Goal: Information Seeking & Learning: Learn about a topic

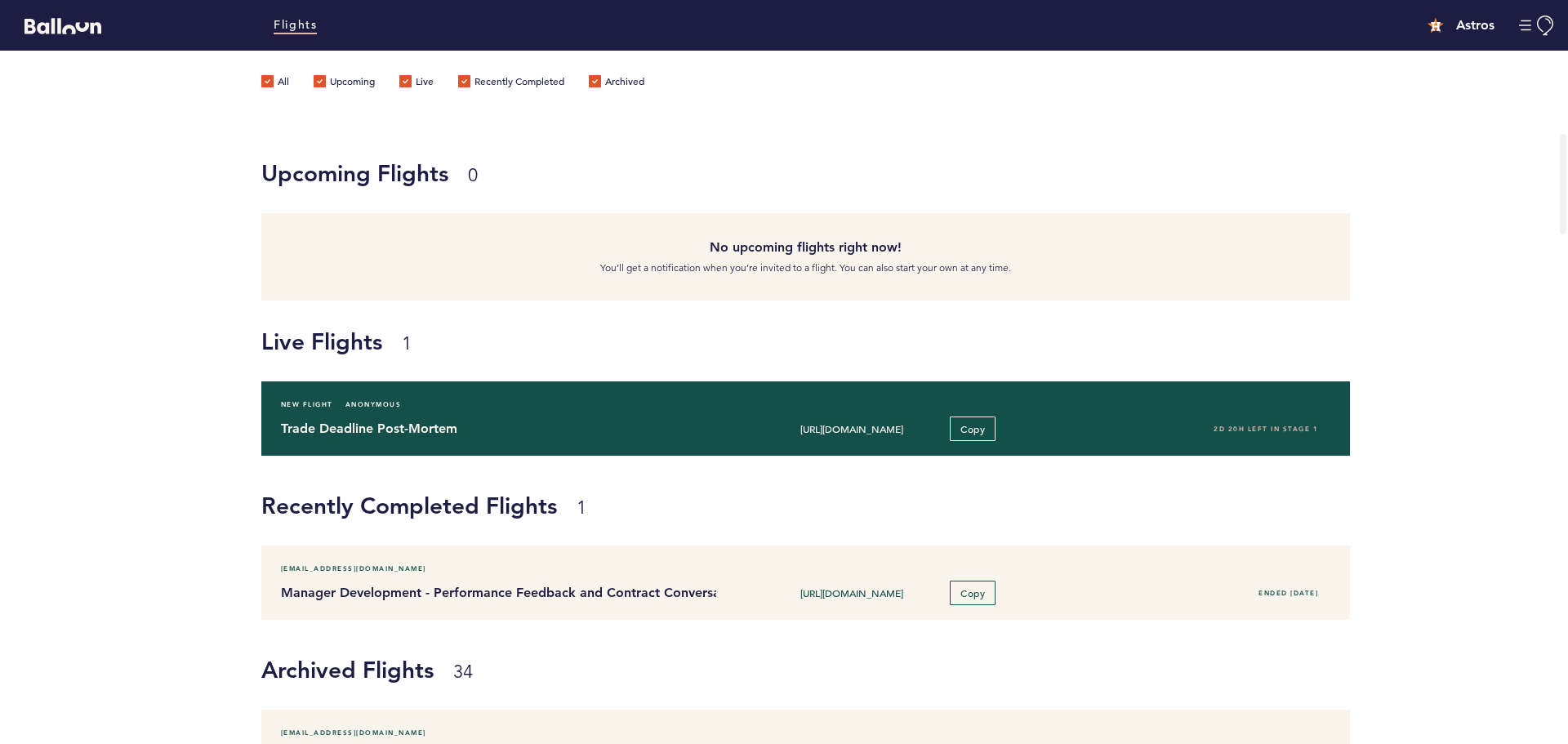
click at [1089, 409] on div "New Flight Anonymous" at bounding box center [806, 404] width 1074 height 16
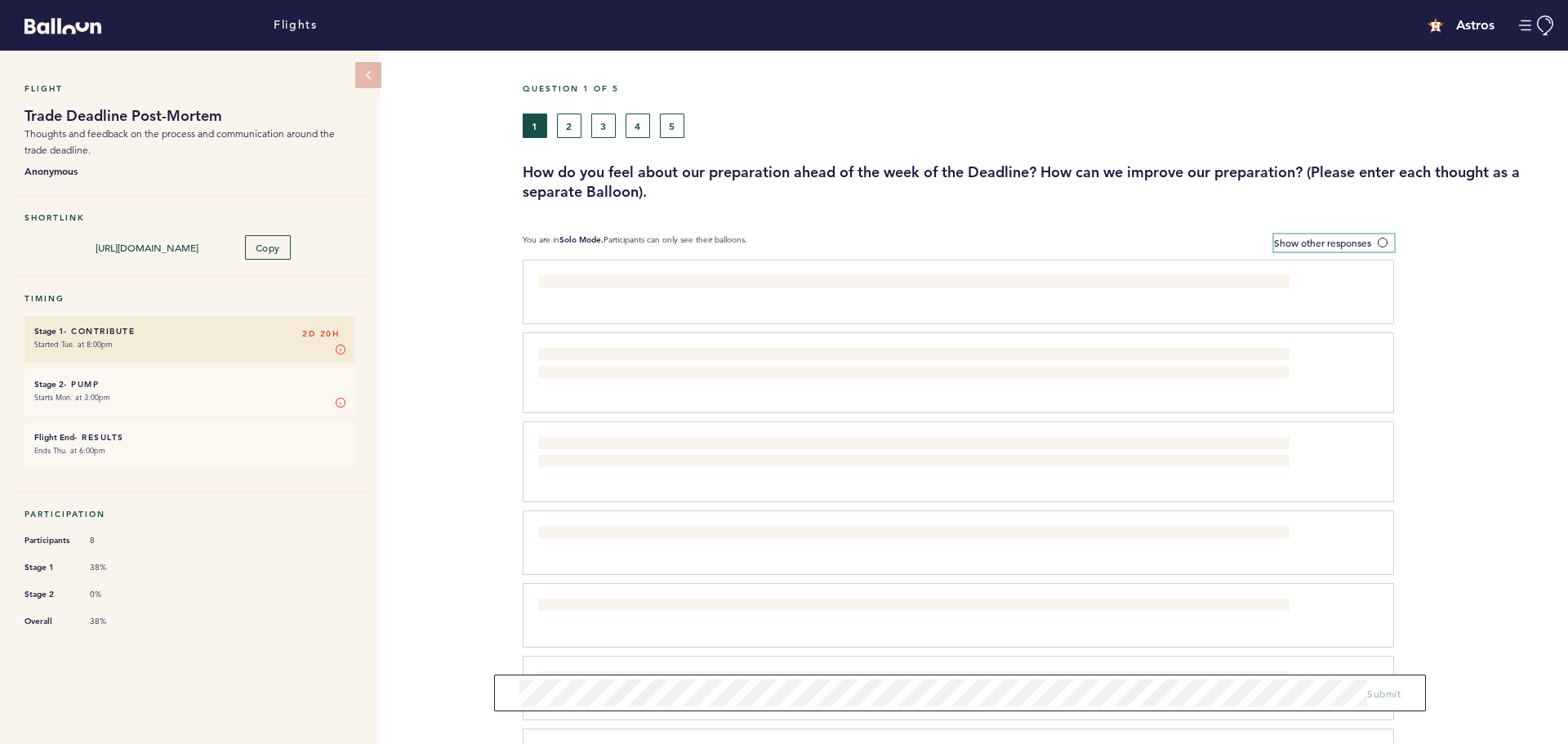
click at [1376, 236] on label "Show other responses" at bounding box center [1334, 242] width 120 height 17
click at [0, 0] on input "Show other responses" at bounding box center [0, 0] width 0 height 0
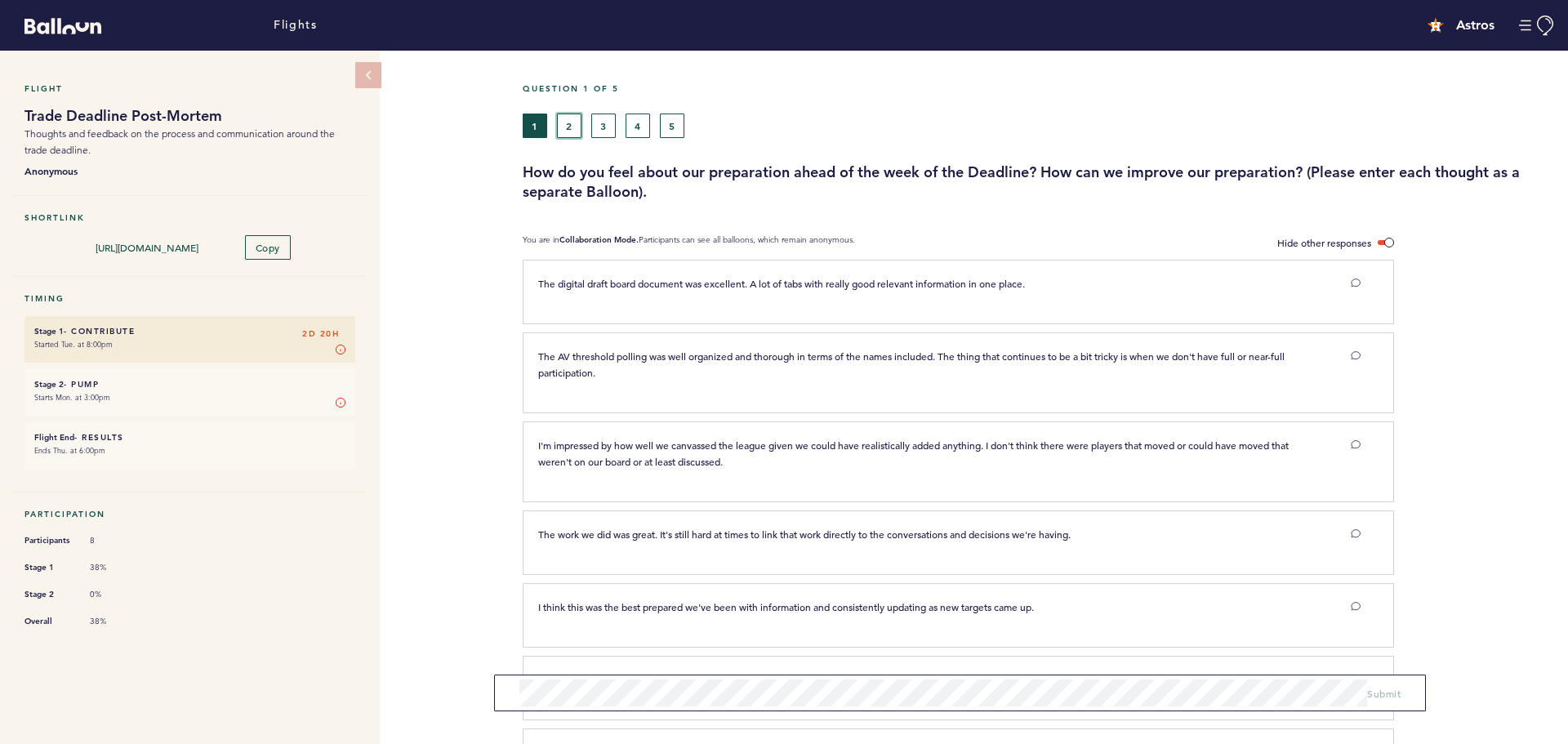
click at [575, 131] on button "2" at bounding box center [569, 126] width 24 height 24
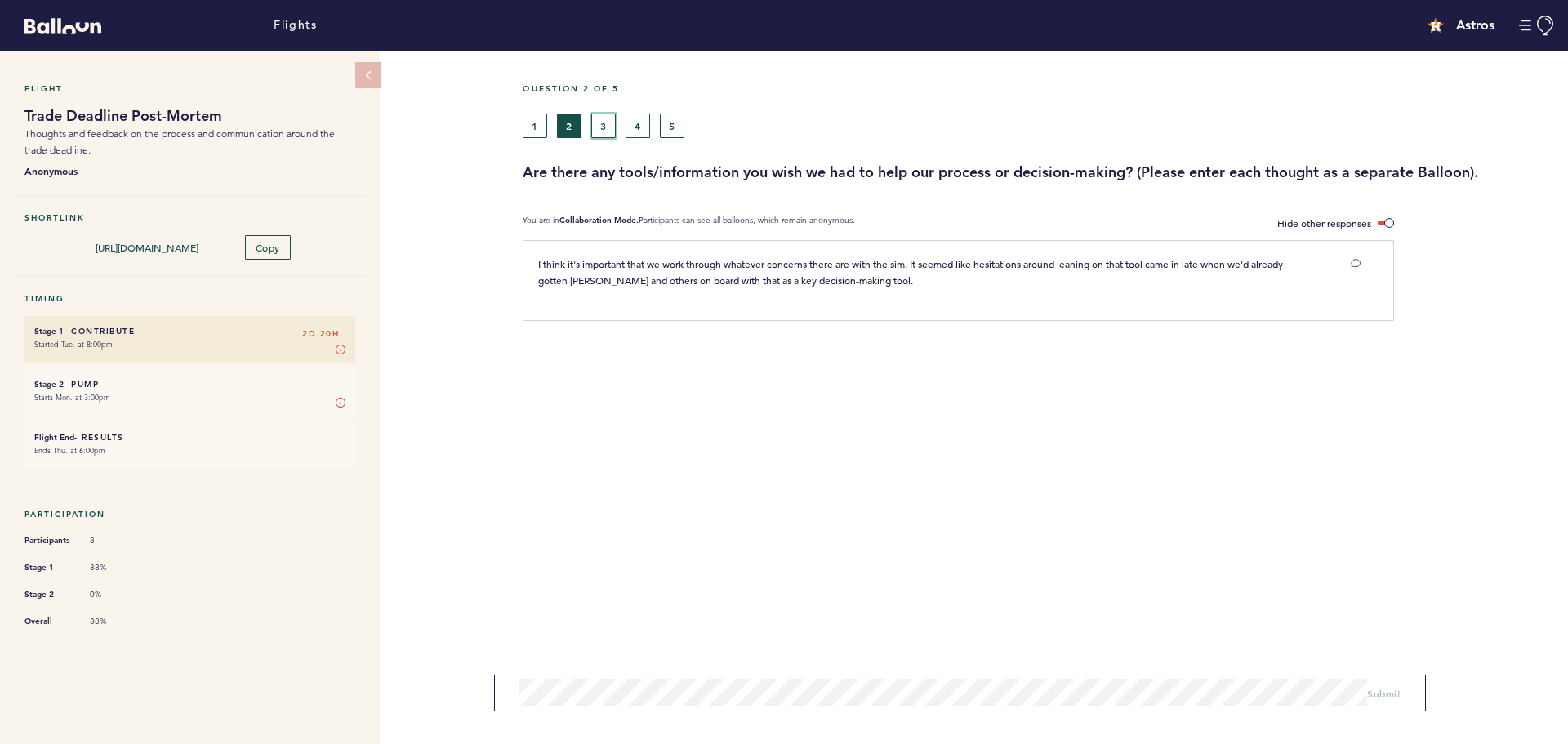
click at [596, 128] on button "3" at bounding box center [603, 126] width 24 height 24
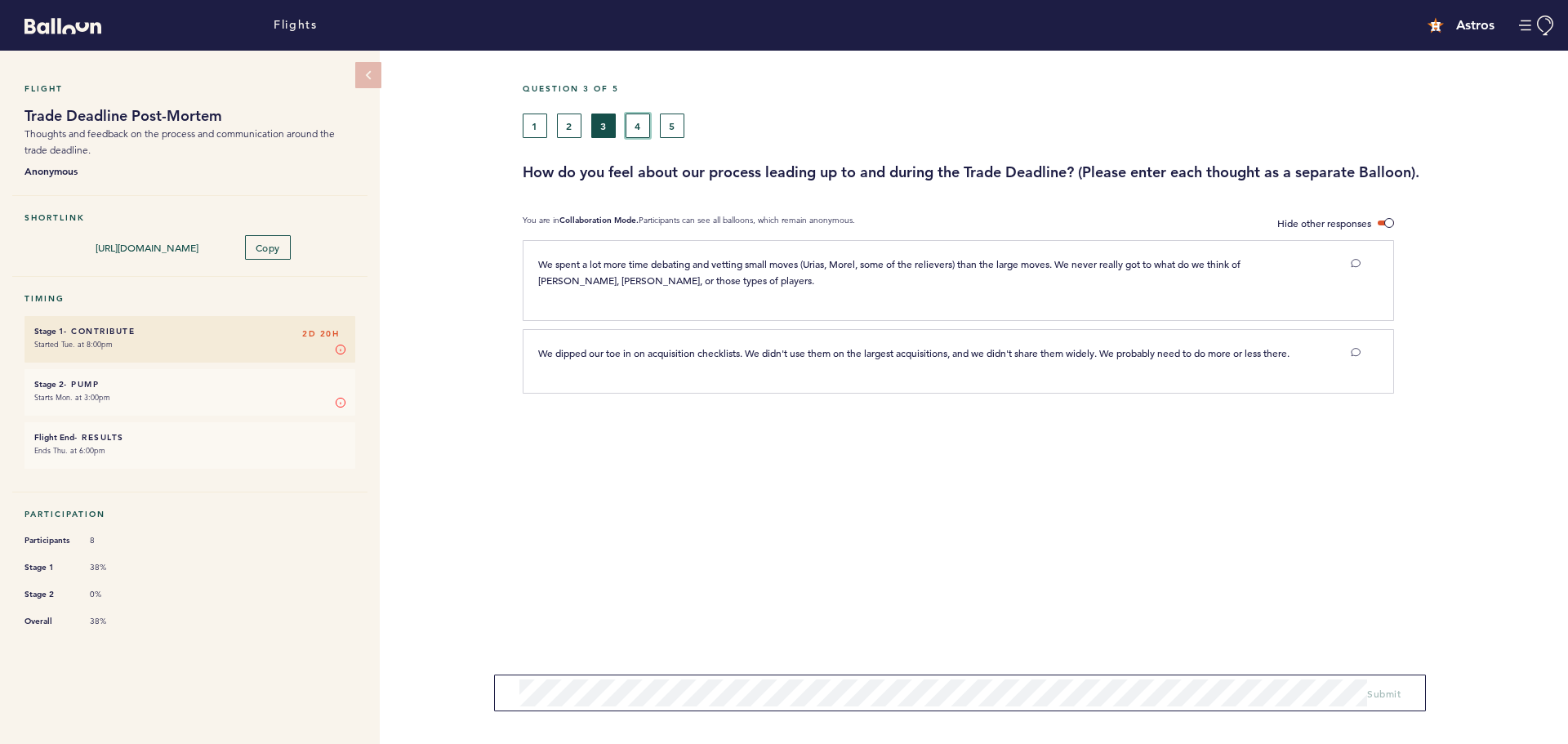
click at [643, 122] on button "4" at bounding box center [638, 126] width 24 height 24
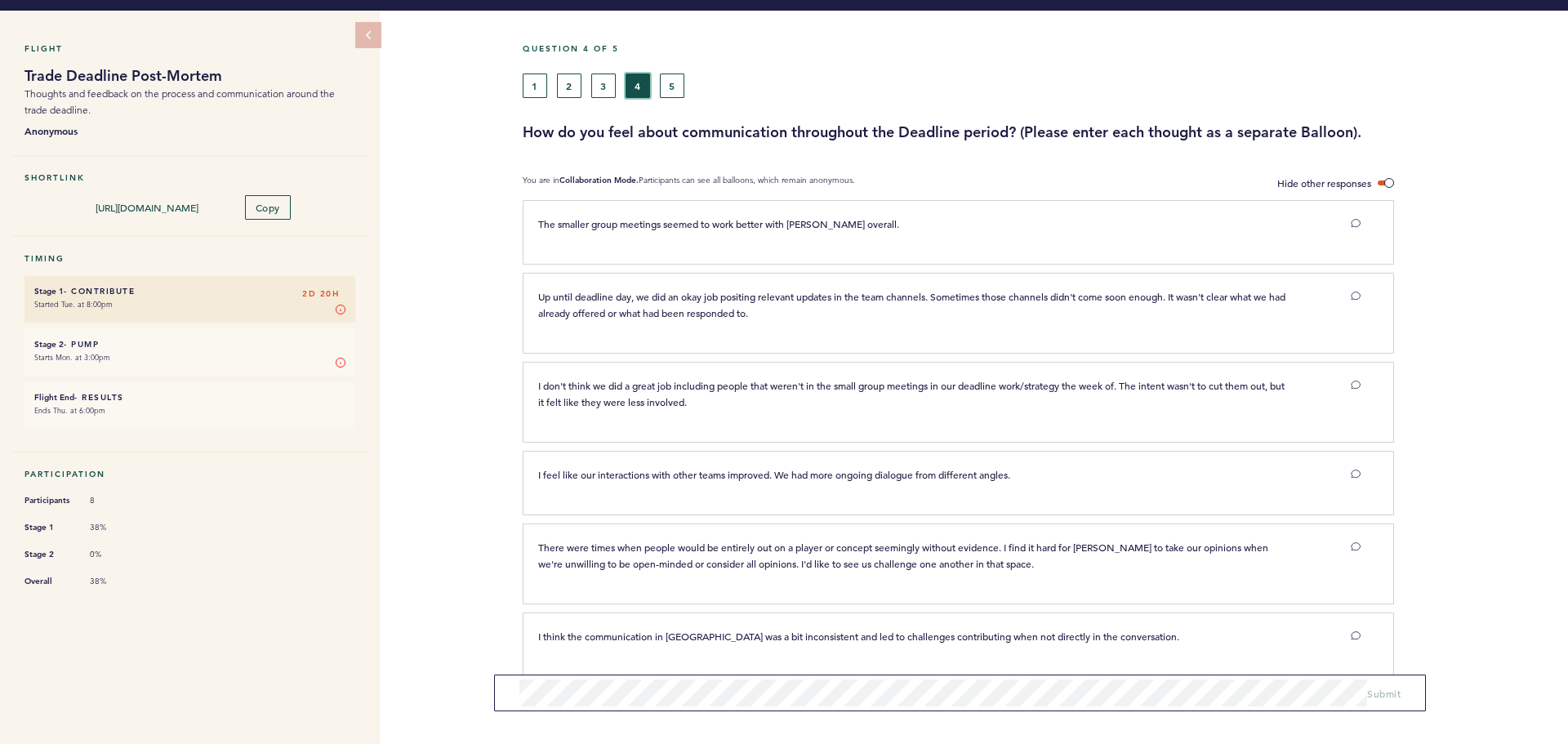
scroll to position [61, 0]
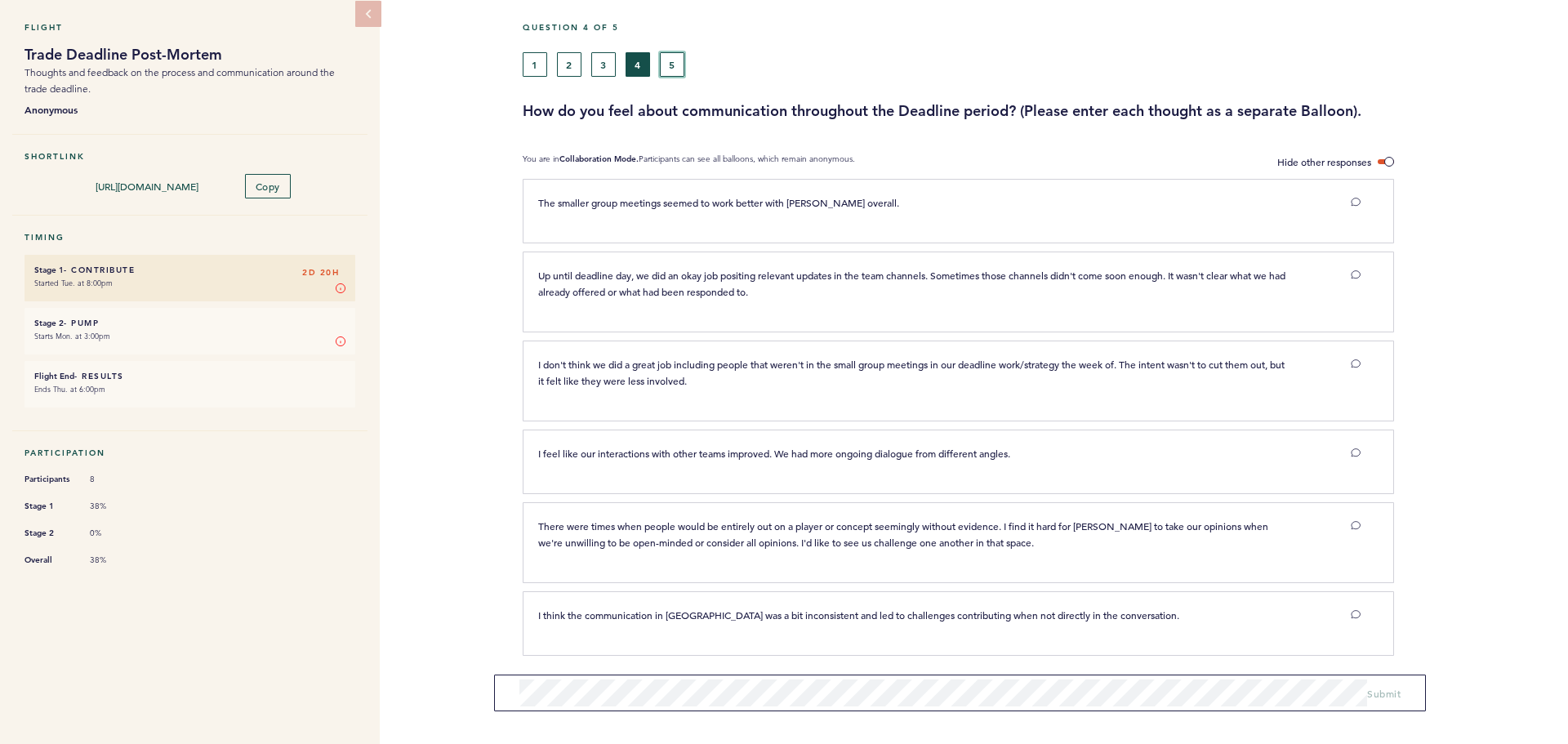
click at [674, 67] on button "5" at bounding box center [672, 64] width 24 height 24
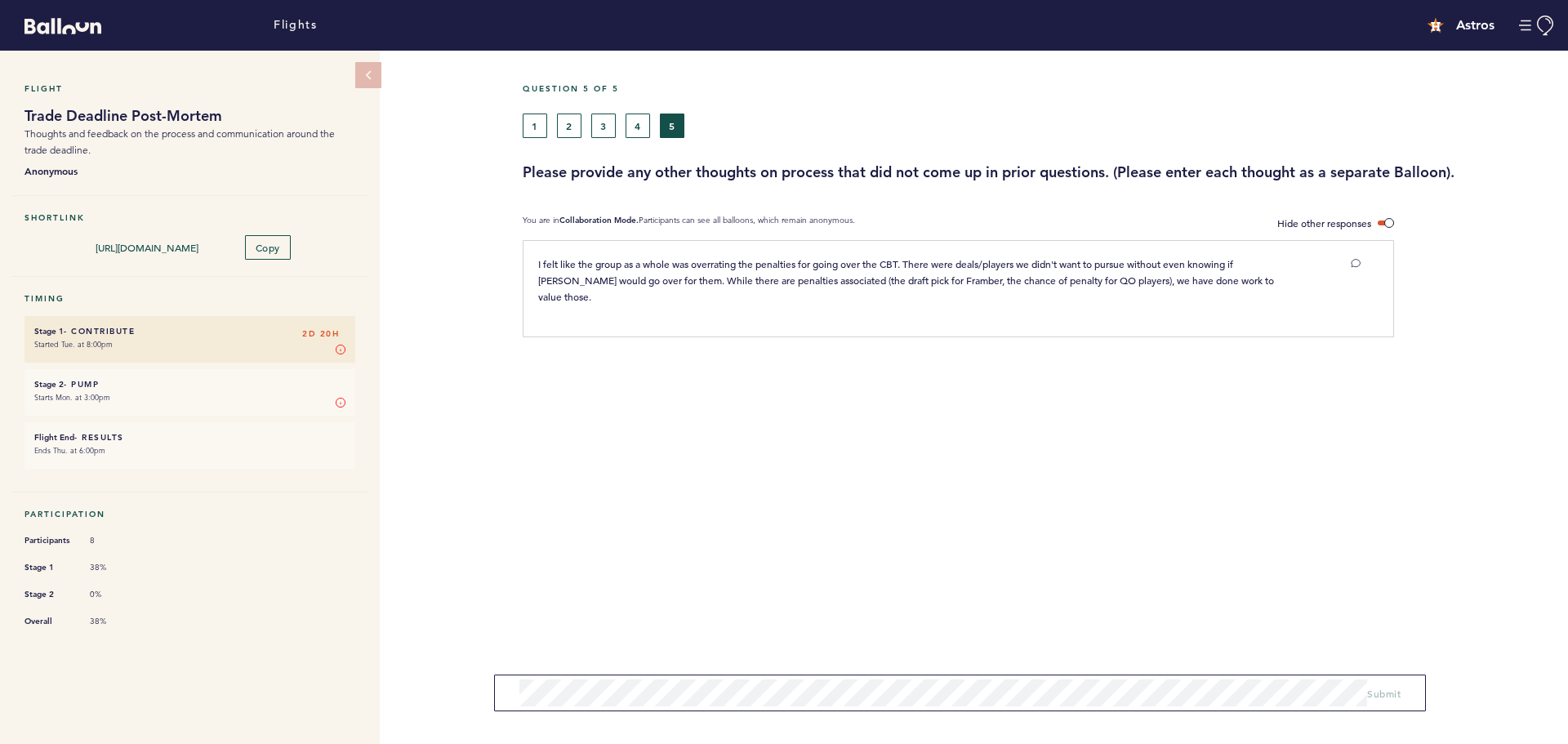
click at [547, 130] on div "1 2 3 4 5" at bounding box center [907, 126] width 769 height 24
click at [544, 130] on button "1" at bounding box center [534, 126] width 24 height 24
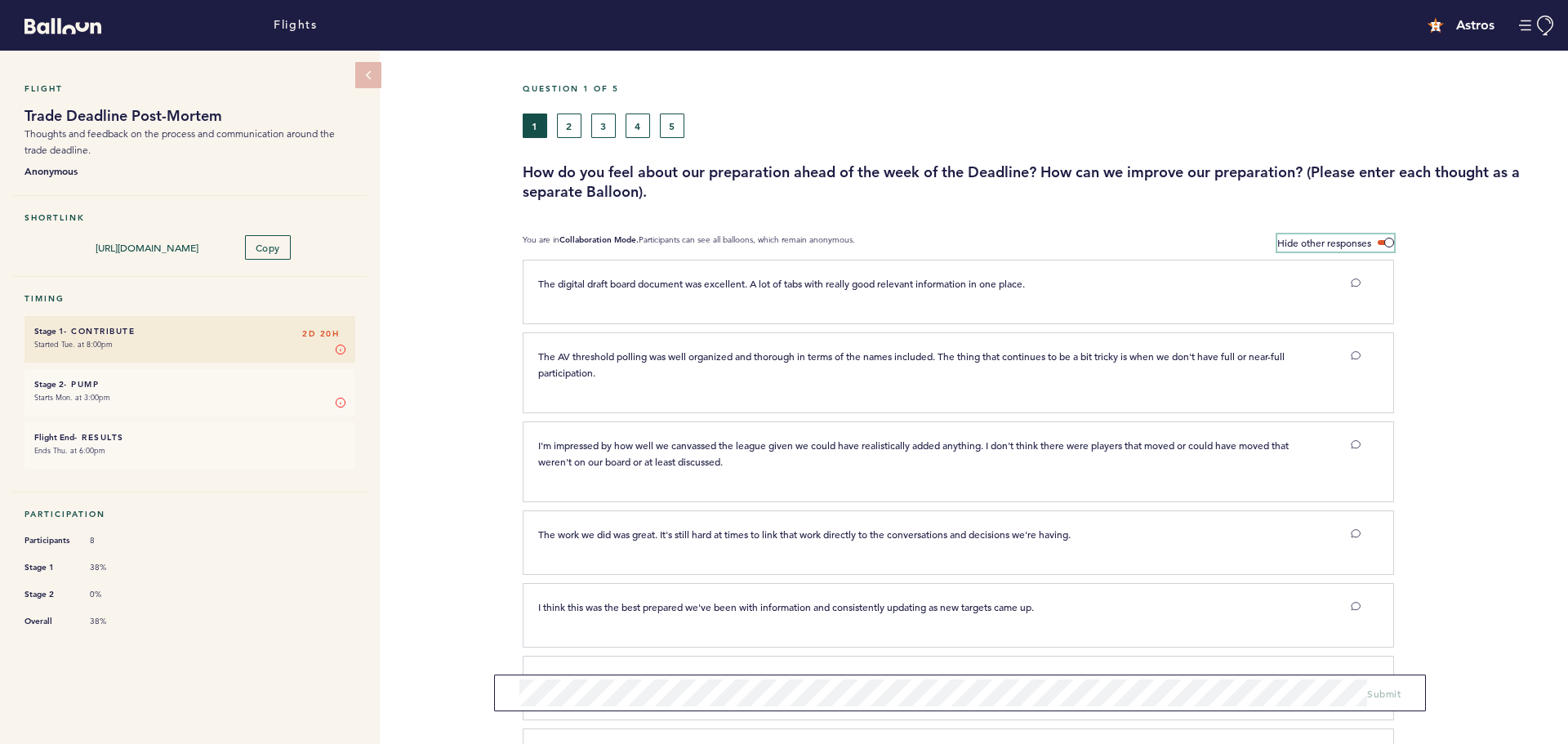
click at [1383, 240] on span at bounding box center [1386, 242] width 16 height 5
click at [0, 0] on input "Hide other responses" at bounding box center [0, 0] width 0 height 0
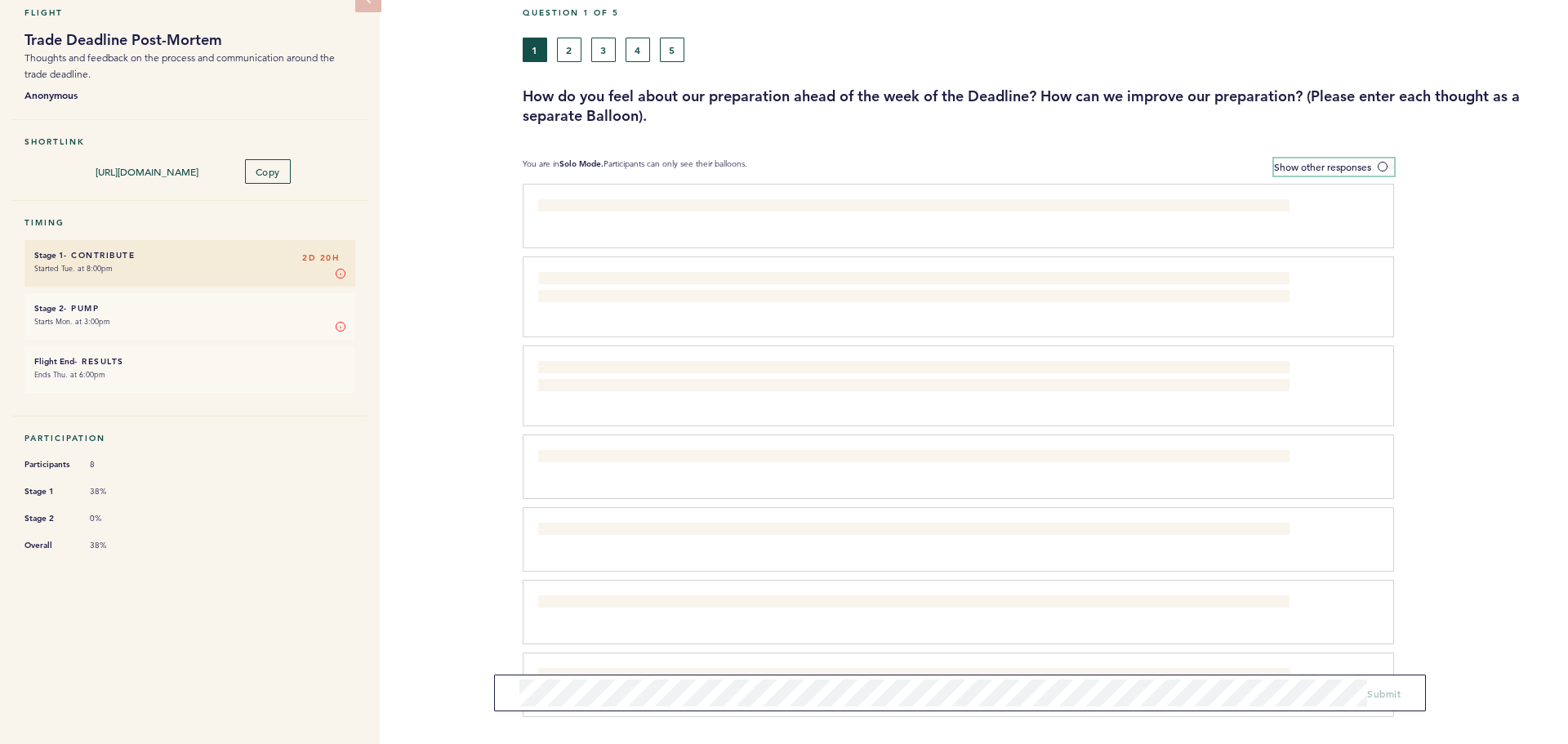
scroll to position [137, 0]
